Goal: Information Seeking & Learning: Check status

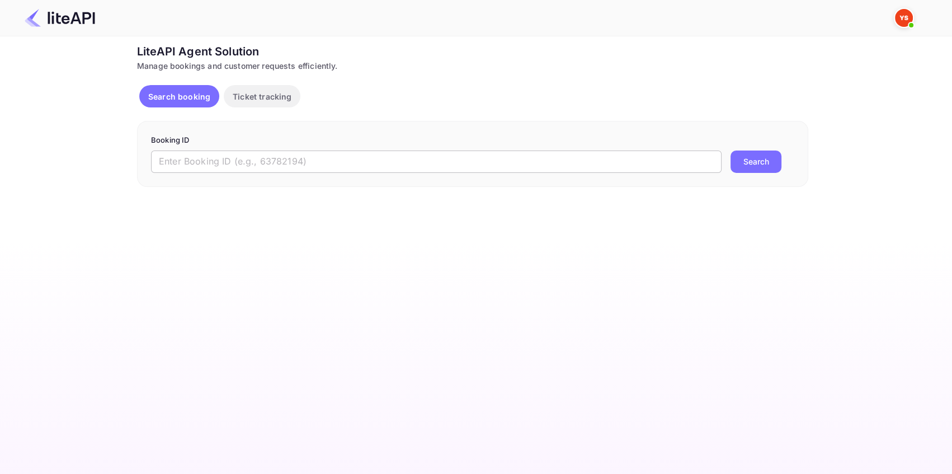
click at [196, 157] on input "text" at bounding box center [436, 161] width 570 height 22
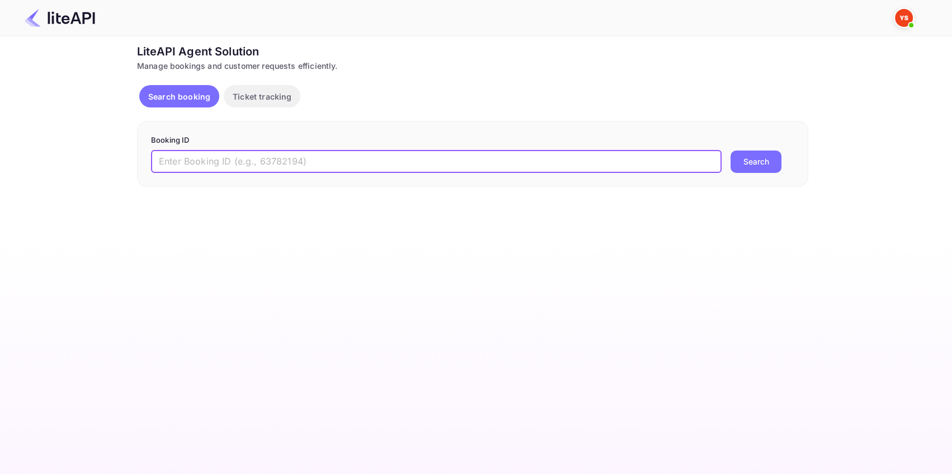
paste input "8246125"
type input "8246125"
click at [749, 163] on button "Search" at bounding box center [755, 161] width 51 height 22
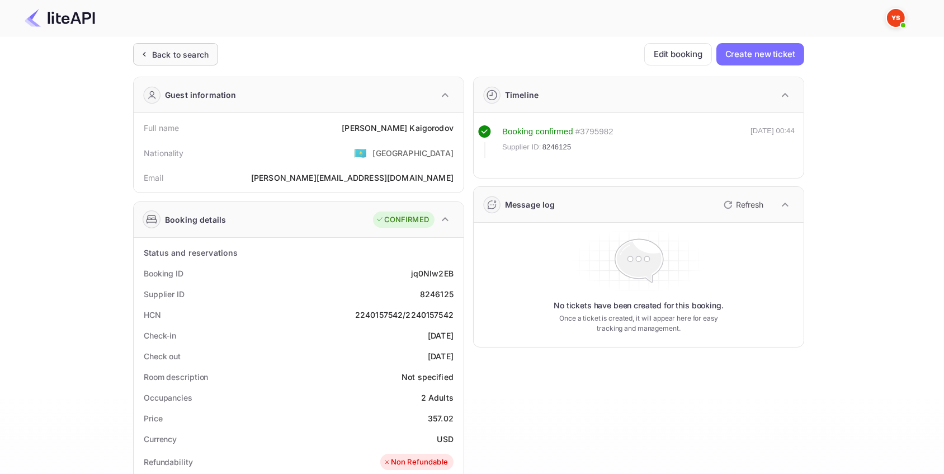
click at [164, 44] on div "Back to search" at bounding box center [175, 54] width 85 height 22
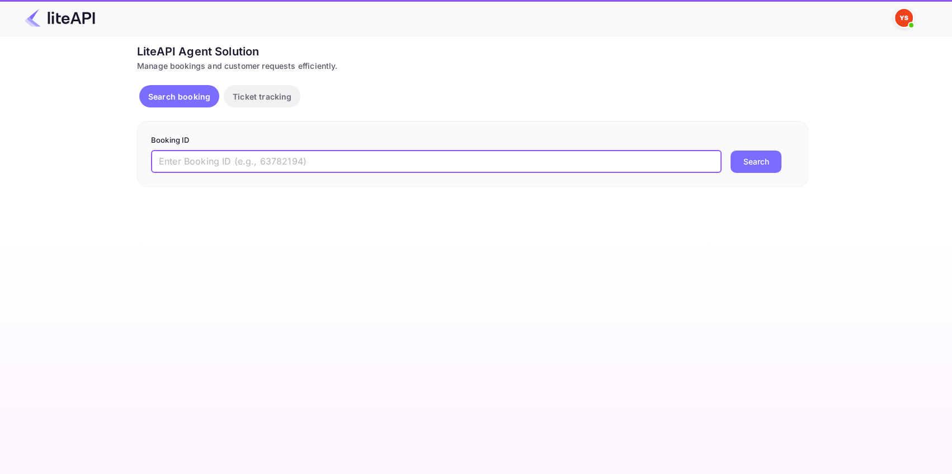
click at [292, 162] on input "text" at bounding box center [436, 161] width 570 height 22
paste input "8357085"
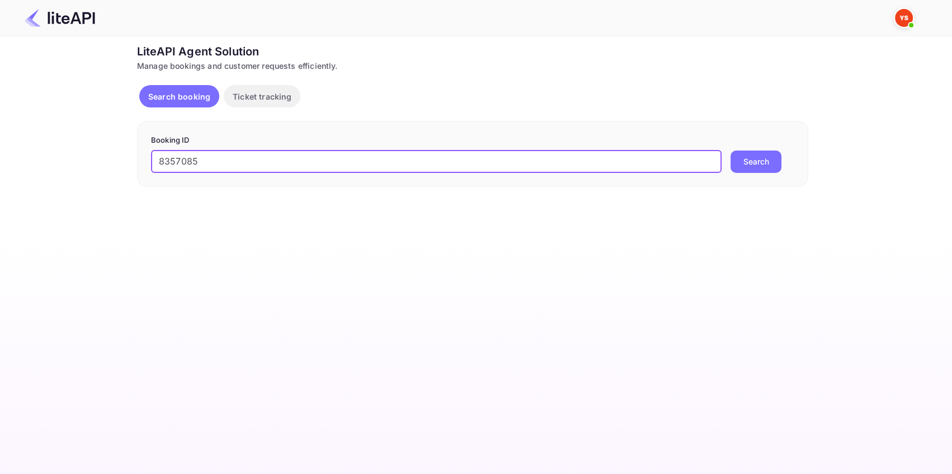
type input "8357085"
click at [759, 159] on button "Search" at bounding box center [755, 161] width 51 height 22
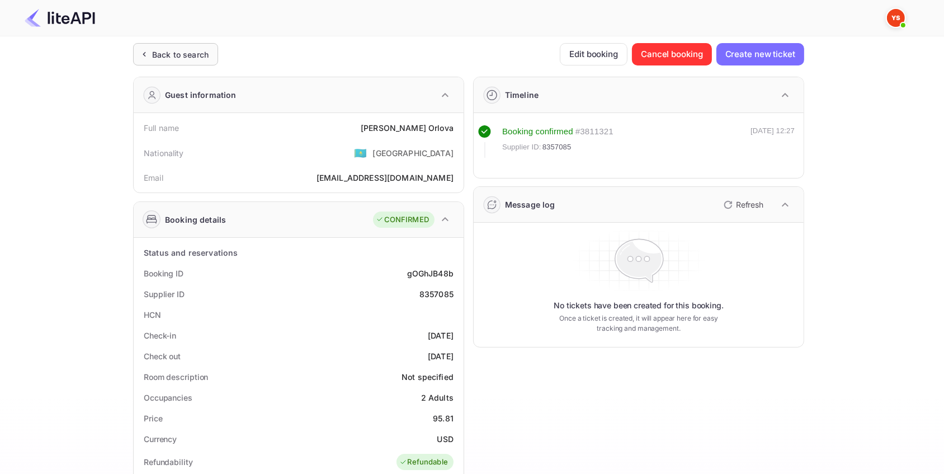
click at [183, 53] on div "Back to search" at bounding box center [180, 55] width 56 height 12
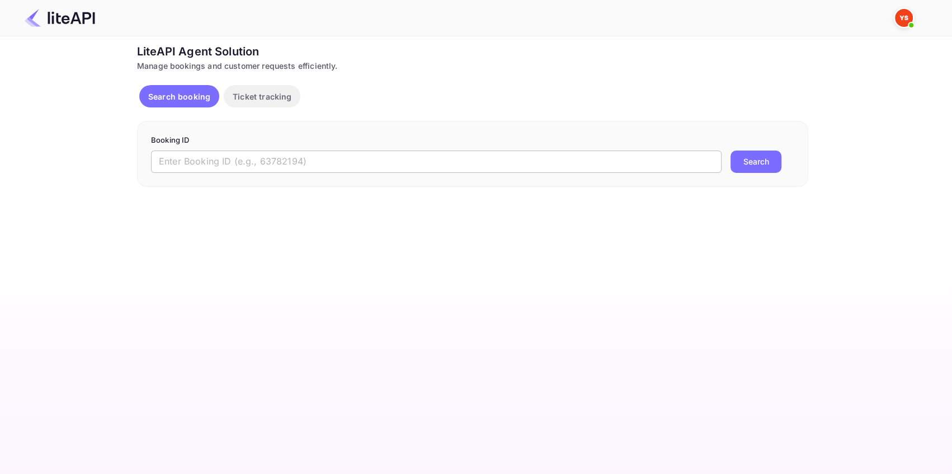
click at [268, 163] on input "text" at bounding box center [436, 161] width 570 height 22
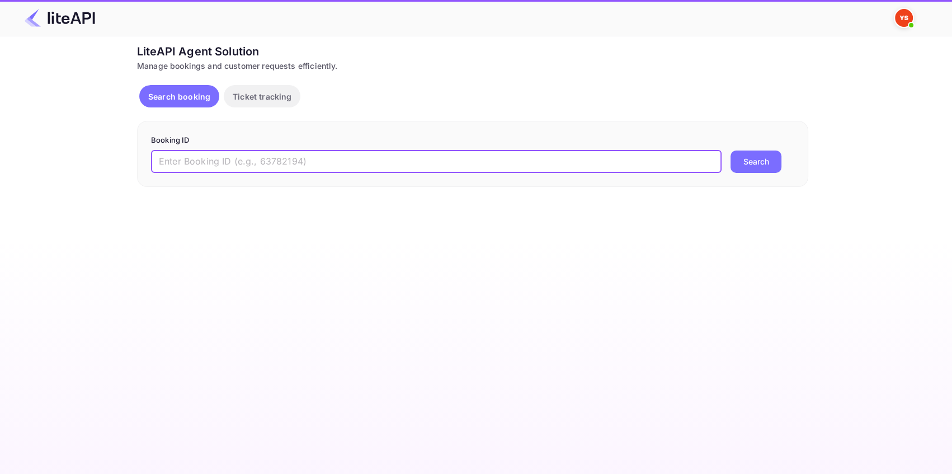
paste input "8927251"
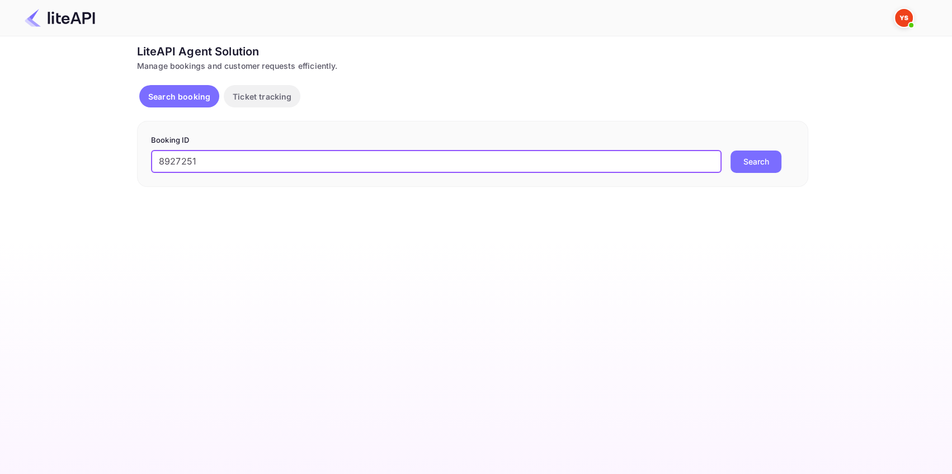
type input "8927251"
click at [748, 164] on button "Search" at bounding box center [755, 161] width 51 height 22
